Goal: Task Accomplishment & Management: Manage account settings

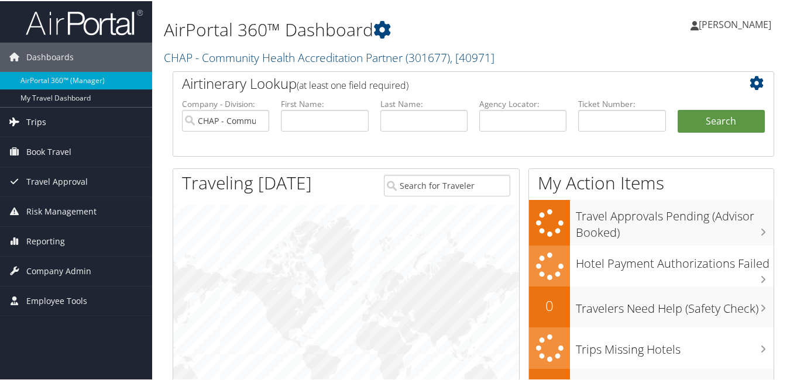
click at [25, 121] on link "Trips" at bounding box center [76, 120] width 152 height 29
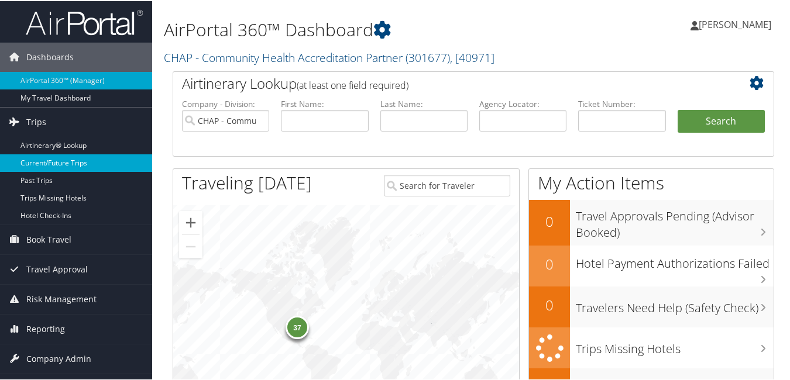
click at [78, 164] on link "Current/Future Trips" at bounding box center [76, 162] width 152 height 18
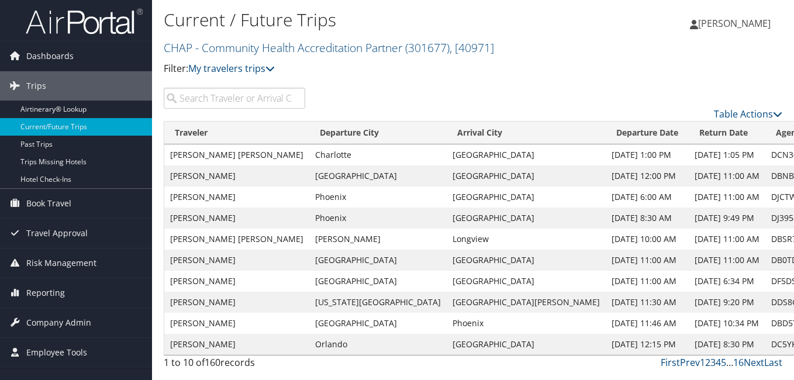
click at [198, 99] on input "search" at bounding box center [235, 98] width 142 height 21
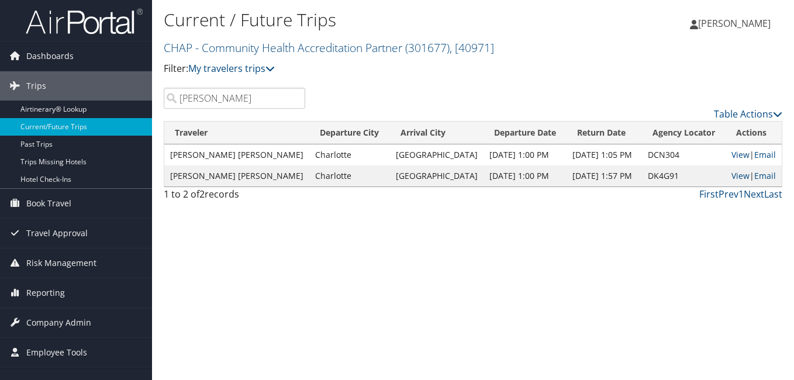
drag, startPoint x: 207, startPoint y: 100, endPoint x: 154, endPoint y: 112, distance: 54.1
click at [154, 111] on div "Current / Future Trips CHAP - Community Health Accreditation Partner ( 301677 )…" at bounding box center [473, 190] width 642 height 380
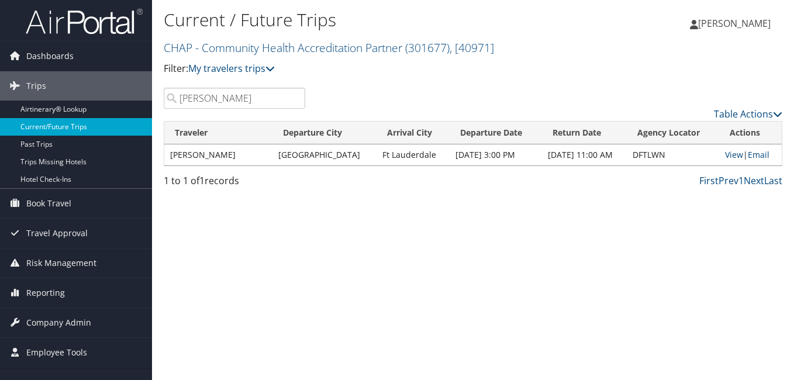
drag, startPoint x: 246, startPoint y: 98, endPoint x: 134, endPoint y: 121, distance: 114.2
click at [135, 121] on div "Dashboards AirPortal 360™ (Manager) My Travel Dashboard Trips Airtinerary® Look…" at bounding box center [397, 190] width 794 height 380
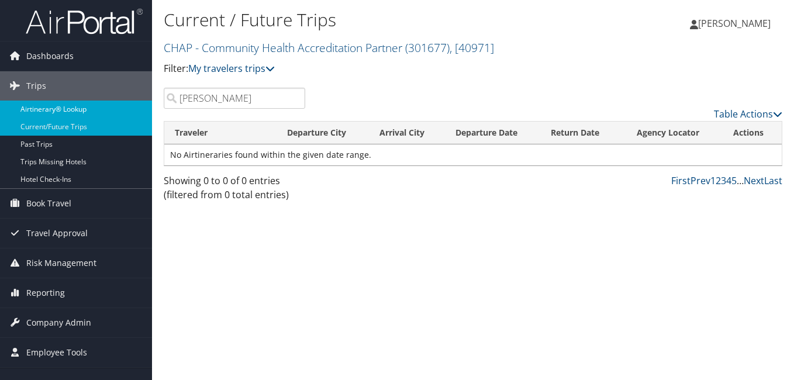
drag, startPoint x: 186, startPoint y: 99, endPoint x: 111, endPoint y: 115, distance: 76.4
click at [114, 113] on div "Dashboards AirPortal 360™ (Manager) My Travel Dashboard Trips Airtinerary® Look…" at bounding box center [397, 190] width 794 height 380
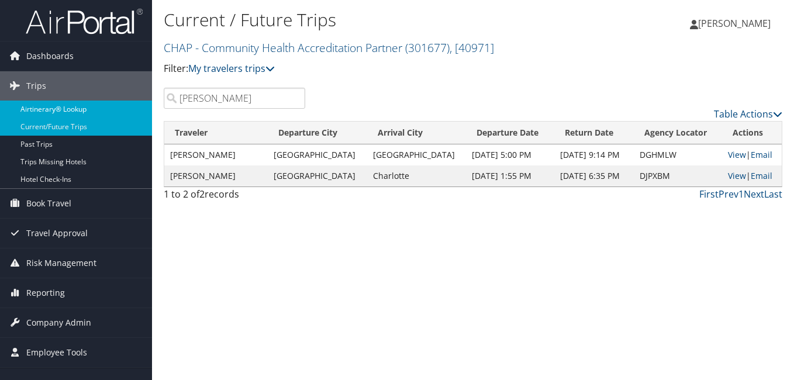
drag, startPoint x: 235, startPoint y: 101, endPoint x: 60, endPoint y: 104, distance: 174.9
click at [60, 104] on div "Dashboards AirPortal 360™ (Manager) My Travel Dashboard Trips Airtinerary® Look…" at bounding box center [397, 190] width 794 height 380
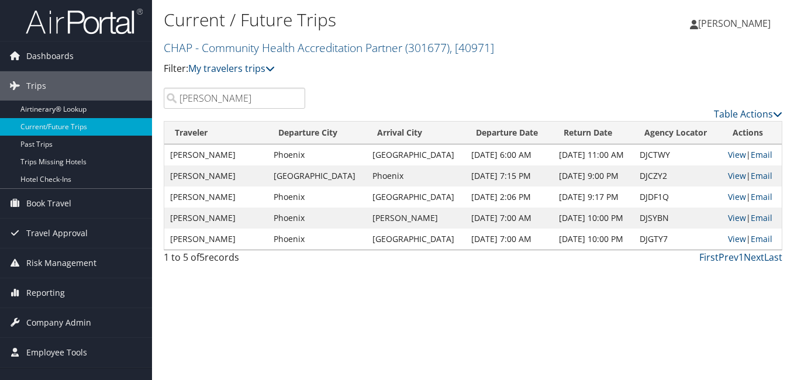
drag, startPoint x: 216, startPoint y: 98, endPoint x: 166, endPoint y: 116, distance: 53.5
click at [167, 116] on div "dirk Table Actions" at bounding box center [473, 104] width 637 height 33
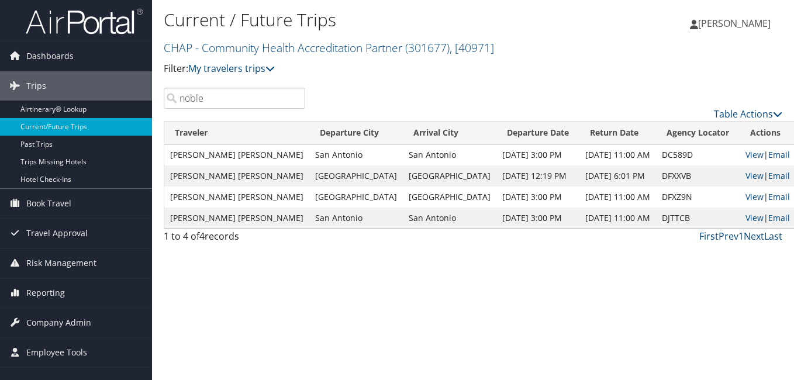
drag, startPoint x: 226, startPoint y: 105, endPoint x: 170, endPoint y: 118, distance: 57.6
click at [172, 116] on div "noble Table Actions" at bounding box center [473, 104] width 637 height 33
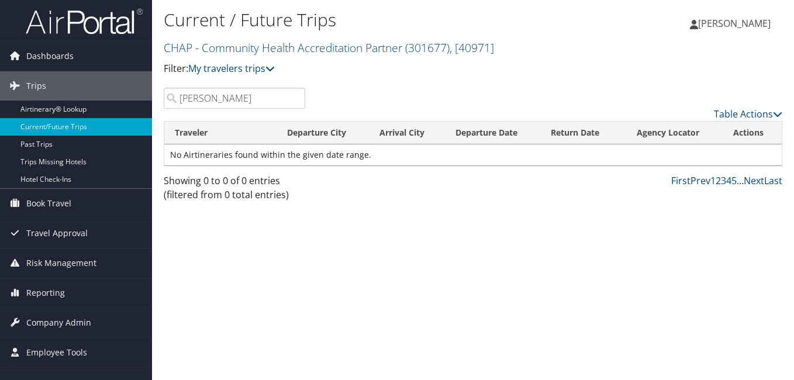
drag, startPoint x: 208, startPoint y: 105, endPoint x: 159, endPoint y: 120, distance: 51.8
click at [164, 115] on div "[PERSON_NAME] Table Actions" at bounding box center [473, 104] width 637 height 33
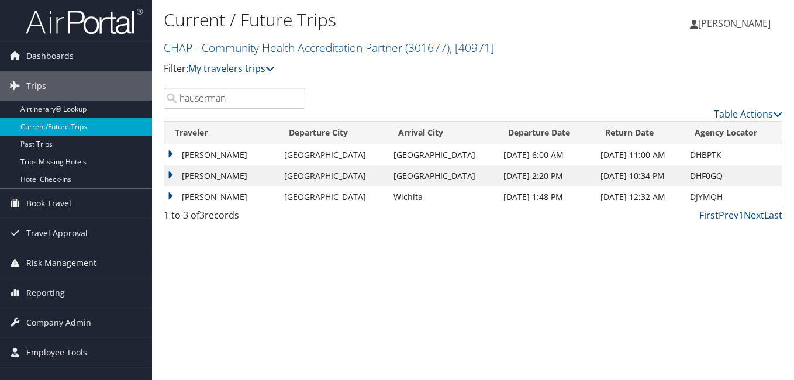
drag, startPoint x: 246, startPoint y: 97, endPoint x: 126, endPoint y: 123, distance: 122.2
click at [127, 122] on div "Dashboards AirPortal 360™ (Manager) My Travel Dashboard Trips Airtinerary® Look…" at bounding box center [397, 190] width 794 height 380
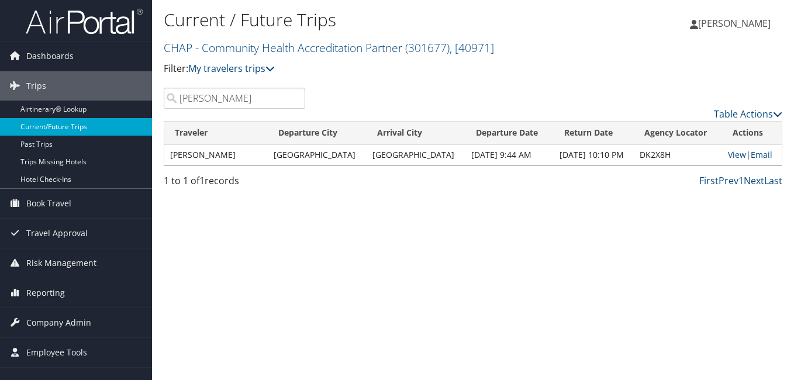
drag, startPoint x: 223, startPoint y: 101, endPoint x: 135, endPoint y: 122, distance: 91.4
click at [135, 122] on div "Dashboards AirPortal 360™ (Manager) My Travel Dashboard Trips Airtinerary® Look…" at bounding box center [397, 190] width 794 height 380
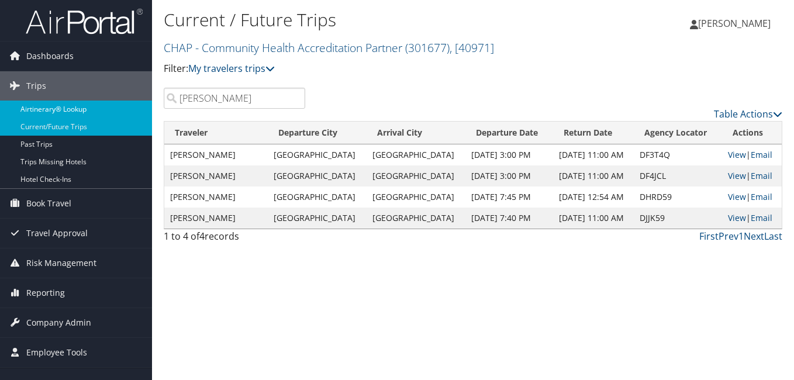
drag, startPoint x: 212, startPoint y: 95, endPoint x: 143, endPoint y: 106, distance: 69.3
click at [143, 106] on div "Dashboards AirPortal 360™ (Manager) My Travel Dashboard Trips Airtinerary® Look…" at bounding box center [397, 190] width 794 height 380
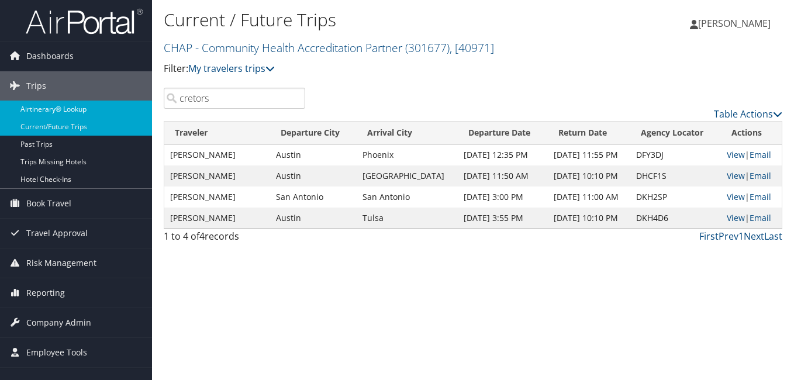
drag, startPoint x: 213, startPoint y: 98, endPoint x: 128, endPoint y: 109, distance: 86.1
click at [128, 109] on div "Dashboards AirPortal 360™ (Manager) My Travel Dashboard Trips Airtinerary® Look…" at bounding box center [397, 190] width 794 height 380
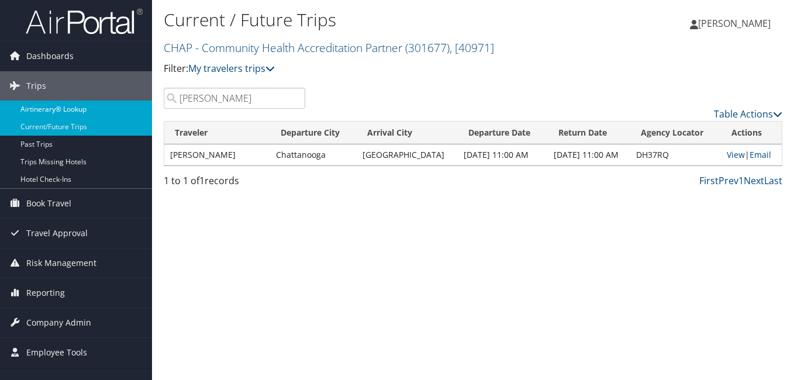
drag, startPoint x: 218, startPoint y: 99, endPoint x: 118, endPoint y: 105, distance: 100.2
click at [118, 105] on div "Dashboards AirPortal 360™ (Manager) My Travel Dashboard Trips Airtinerary® Look…" at bounding box center [397, 190] width 794 height 380
drag, startPoint x: 217, startPoint y: 98, endPoint x: 80, endPoint y: 117, distance: 138.3
click at [80, 117] on div "Dashboards AirPortal 360™ (Manager) My Travel Dashboard Trips Airtinerary® Look…" at bounding box center [397, 190] width 794 height 380
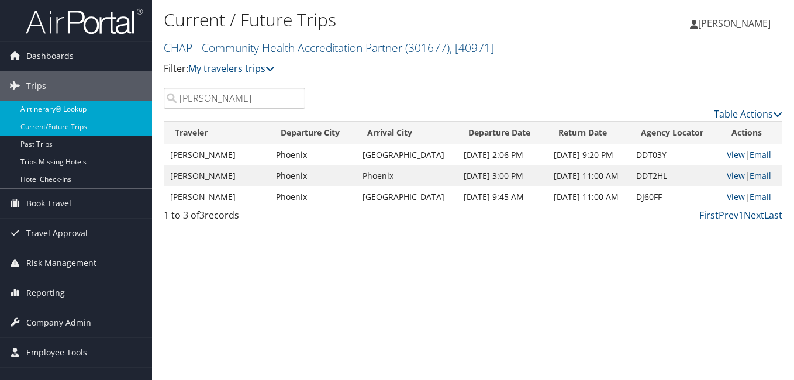
drag, startPoint x: 163, startPoint y: 104, endPoint x: 149, endPoint y: 108, distance: 14.1
click at [150, 108] on div "Dashboards AirPortal 360™ (Manager) My Travel Dashboard Trips Airtinerary® Look…" at bounding box center [397, 190] width 794 height 380
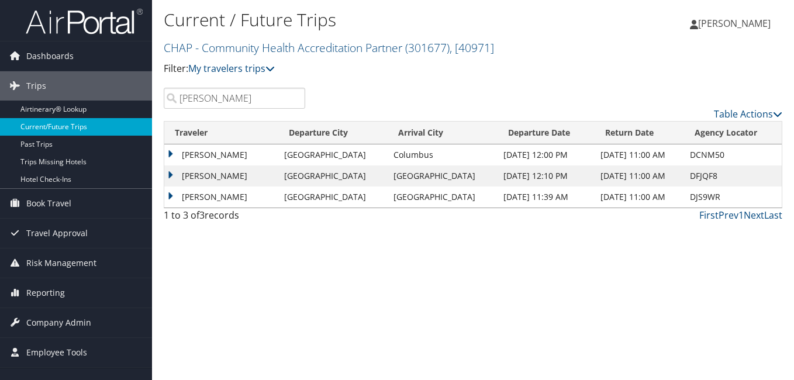
drag, startPoint x: 232, startPoint y: 98, endPoint x: 91, endPoint y: 119, distance: 143.2
click at [91, 119] on div "Dashboards AirPortal 360™ (Manager) My Travel Dashboard Trips Airtinerary® Look…" at bounding box center [397, 190] width 794 height 380
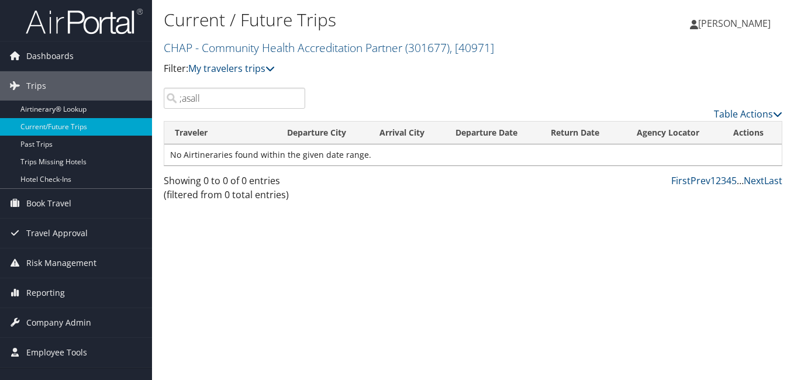
drag, startPoint x: 188, startPoint y: 103, endPoint x: 171, endPoint y: 111, distance: 18.3
click at [177, 107] on input ";asall" at bounding box center [235, 98] width 142 height 21
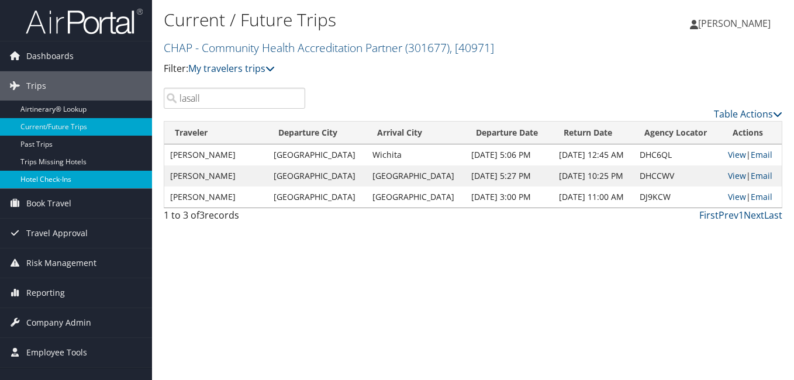
drag, startPoint x: 231, startPoint y: 96, endPoint x: 70, endPoint y: 176, distance: 179.5
click at [67, 162] on div "Dashboards AirPortal 360™ (Manager) My Travel Dashboard Trips Airtinerary® Look…" at bounding box center [397, 190] width 794 height 380
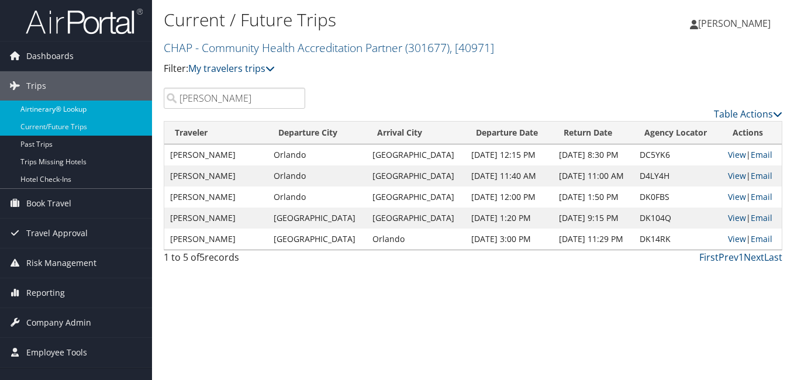
drag, startPoint x: 208, startPoint y: 98, endPoint x: 45, endPoint y: 117, distance: 163.7
click at [45, 117] on div "Dashboards AirPortal 360™ (Manager) My Travel Dashboard Trips Airtinerary® Look…" at bounding box center [397, 190] width 794 height 380
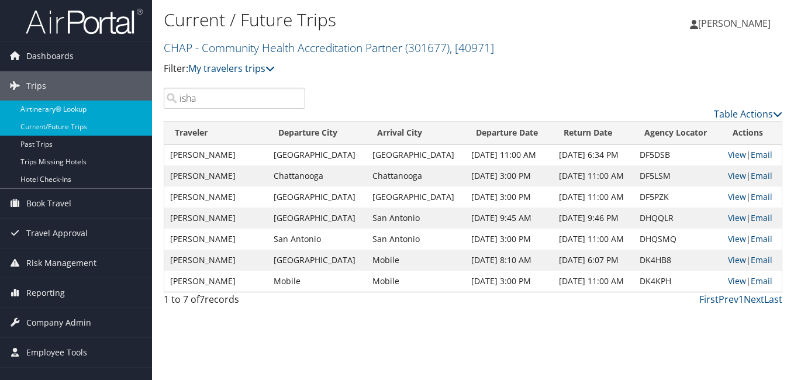
drag, startPoint x: 144, startPoint y: 106, endPoint x: 129, endPoint y: 109, distance: 15.5
click at [129, 109] on div "Dashboards AirPortal 360™ (Manager) My Travel Dashboard Trips Airtinerary® Look…" at bounding box center [397, 190] width 794 height 380
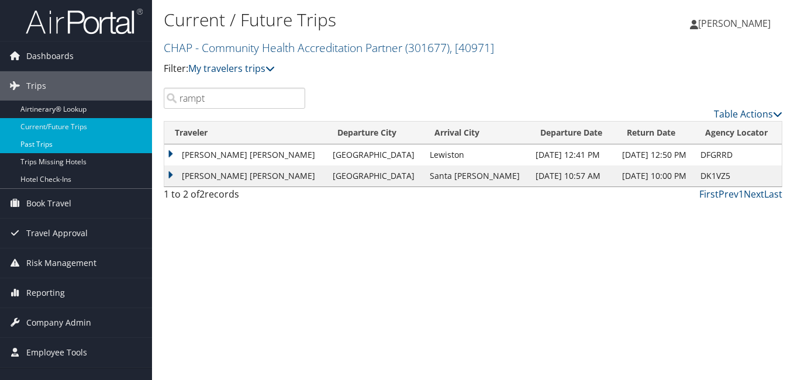
drag, startPoint x: 238, startPoint y: 98, endPoint x: 86, endPoint y: 136, distance: 156.1
click at [118, 120] on div "Dashboards AirPortal 360™ (Manager) My Travel Dashboard Trips Airtinerary® Look…" at bounding box center [397, 190] width 794 height 380
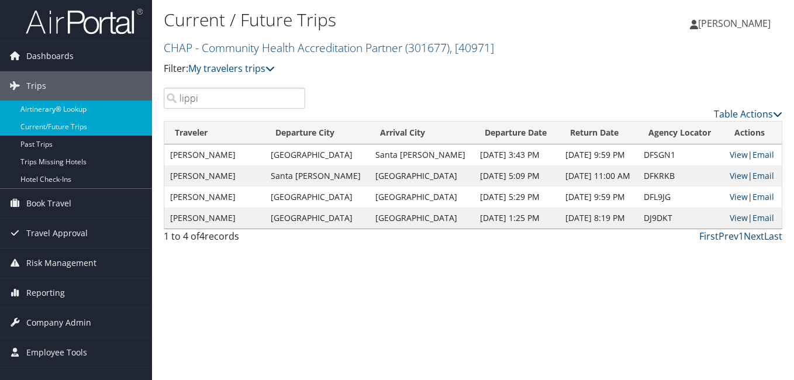
drag, startPoint x: 231, startPoint y: 92, endPoint x: 112, endPoint y: 112, distance: 120.3
click at [113, 112] on div "Dashboards AirPortal 360™ (Manager) My Travel Dashboard Trips Airtinerary® Look…" at bounding box center [397, 190] width 794 height 380
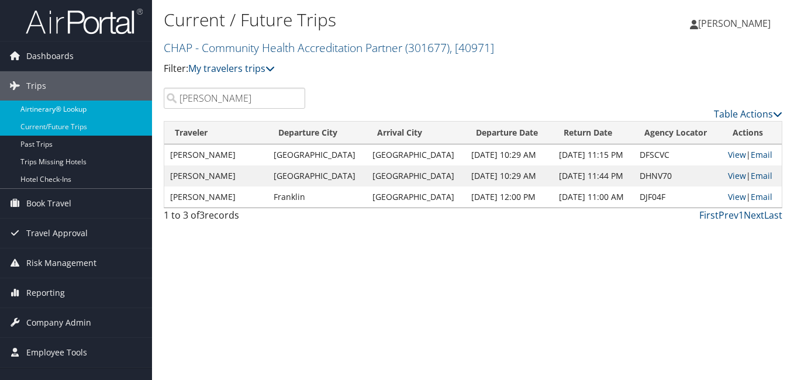
drag, startPoint x: 241, startPoint y: 96, endPoint x: 39, endPoint y: 109, distance: 202.8
click at [39, 109] on div "Dashboards AirPortal 360™ (Manager) My Travel Dashboard Trips Airtinerary® Look…" at bounding box center [397, 190] width 794 height 380
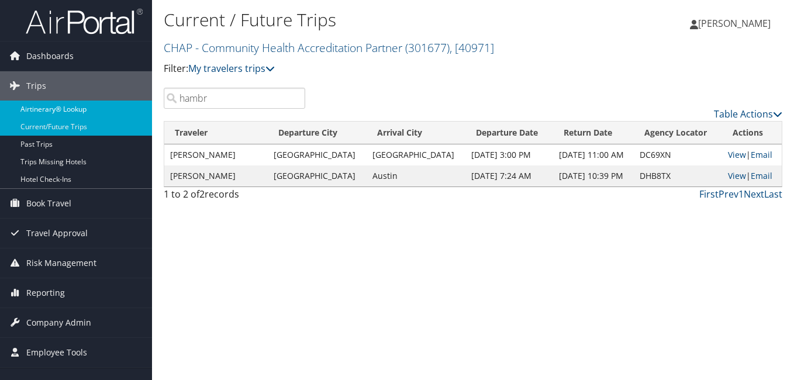
drag, startPoint x: 226, startPoint y: 97, endPoint x: 140, endPoint y: 106, distance: 86.5
click at [140, 106] on div "Dashboards AirPortal 360™ (Manager) My Travel Dashboard Trips Airtinerary® Look…" at bounding box center [397, 190] width 794 height 380
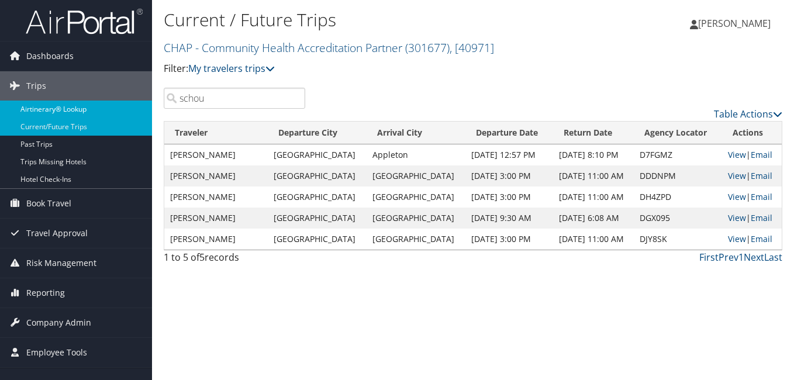
drag, startPoint x: 232, startPoint y: 93, endPoint x: 140, endPoint y: 107, distance: 92.9
click at [140, 107] on div "Dashboards AirPortal 360™ (Manager) My Travel Dashboard Trips Airtinerary® Look…" at bounding box center [397, 190] width 794 height 380
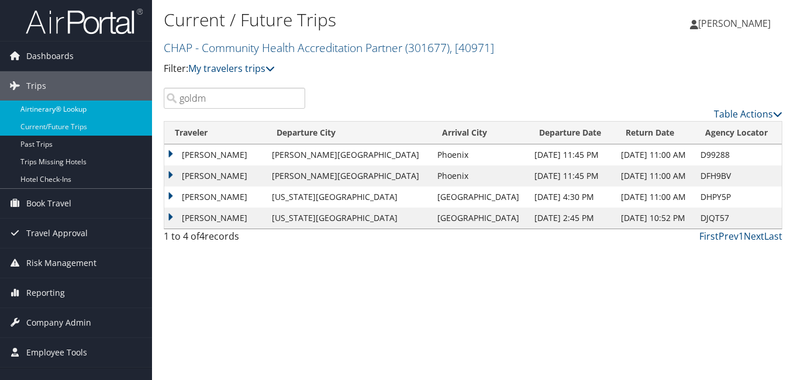
drag, startPoint x: 228, startPoint y: 95, endPoint x: 128, endPoint y: 115, distance: 102.0
click at [128, 115] on div "Dashboards AirPortal 360™ (Manager) My Travel Dashboard Trips Airtinerary® Look…" at bounding box center [397, 190] width 794 height 380
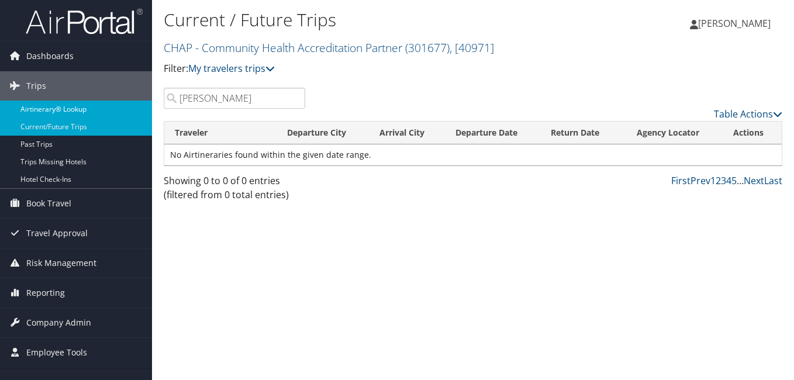
drag, startPoint x: 234, startPoint y: 98, endPoint x: 115, endPoint y: 115, distance: 120.6
click at [119, 113] on div "Dashboards AirPortal 360™ (Manager) My Travel Dashboard Trips Airtinerary® Look…" at bounding box center [397, 190] width 794 height 380
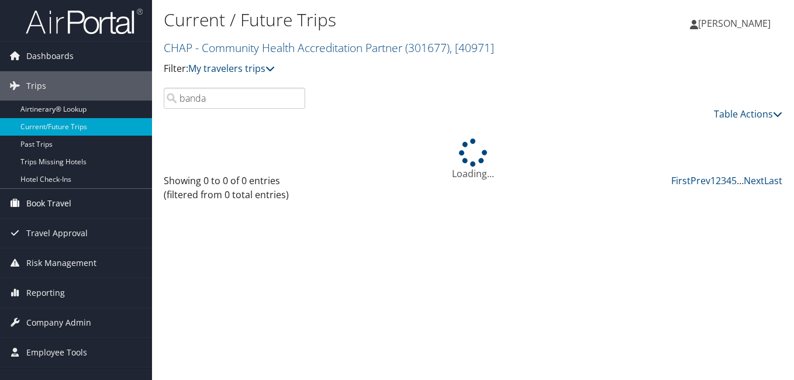
type input "banda"
